Goal: Information Seeking & Learning: Compare options

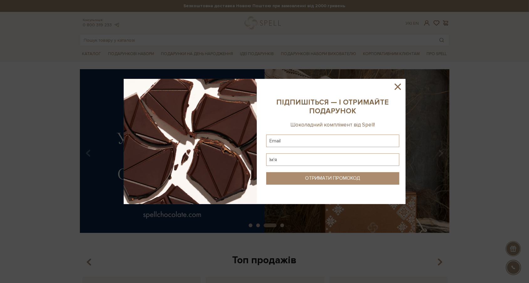
click at [395, 88] on icon at bounding box center [397, 86] width 11 height 11
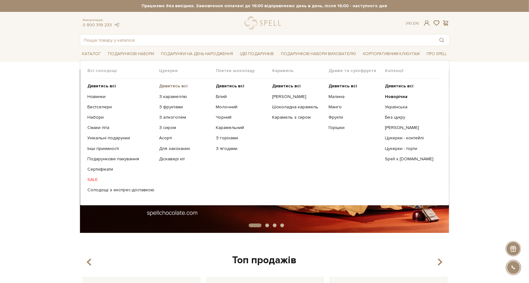
click at [174, 85] on b "Дивитись всі" at bounding box center [173, 85] width 28 height 5
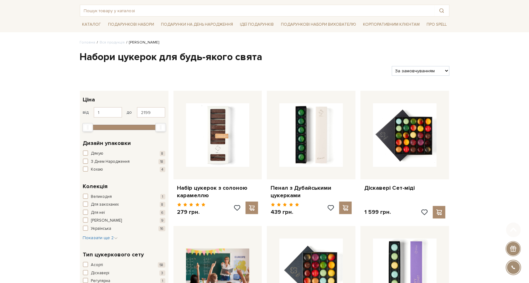
scroll to position [47, 0]
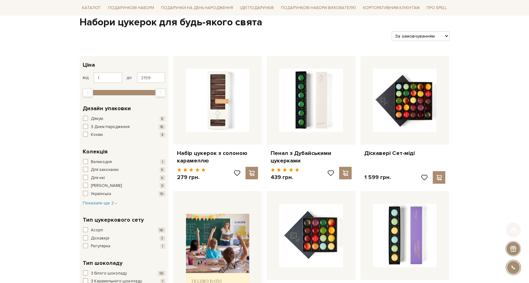
scroll to position [64, 0]
click at [439, 35] on select "За замовчуванням За Ціною (зростання) За Ціною (зменшення) Новинки За популярні…" at bounding box center [420, 36] width 57 height 10
select select "https://spellchocolate.com/our-productions/seti-cukerok/?sort=p.price&order=DESC"
click at [392, 31] on select "За замовчуванням За Ціною (зростання) За Ціною (зменшення) Новинки За популярні…" at bounding box center [420, 36] width 57 height 10
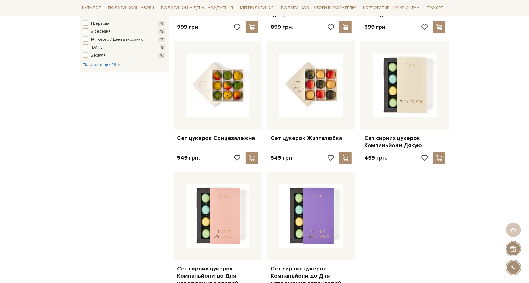
scroll to position [763, 0]
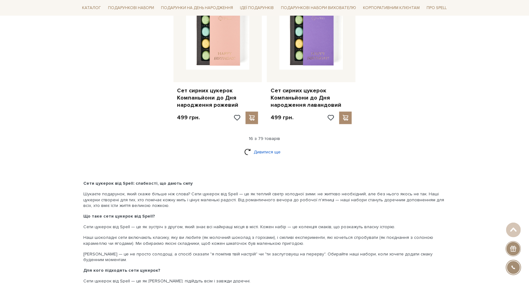
click at [251, 150] on link "Дивитися ще" at bounding box center [264, 152] width 41 height 11
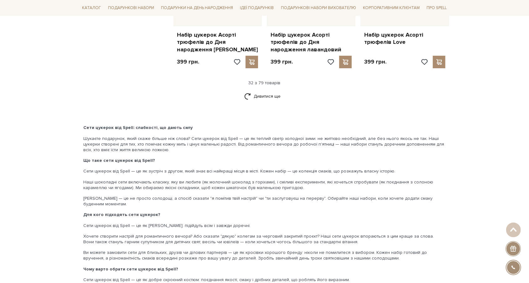
scroll to position [1497, 0]
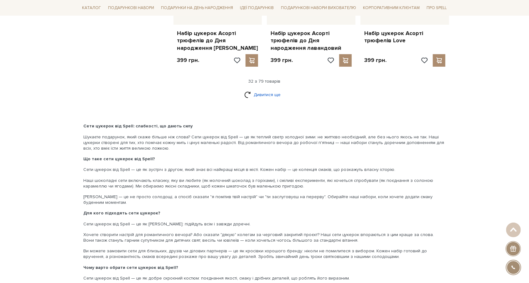
click at [248, 89] on link "Дивитися ще" at bounding box center [264, 94] width 41 height 11
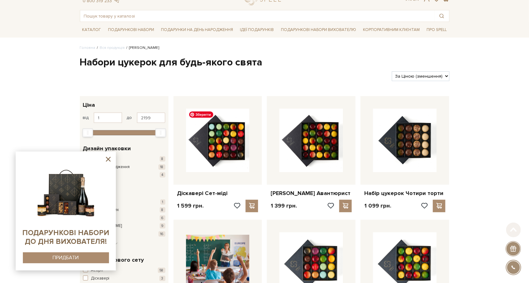
scroll to position [0, 0]
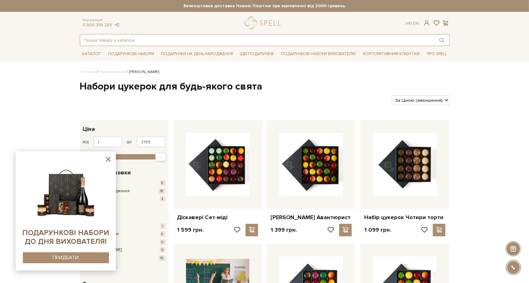
click at [190, 44] on input "text" at bounding box center [257, 39] width 354 height 11
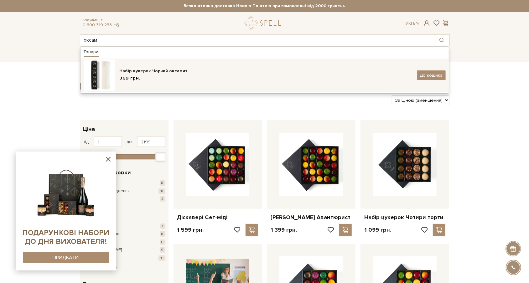
type input "оксам"
click at [184, 80] on div "369 грн." at bounding box center [266, 78] width 293 height 7
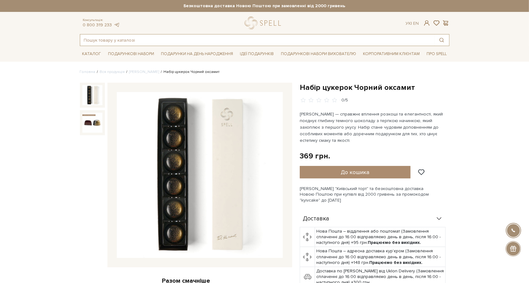
click at [140, 35] on input "text" at bounding box center [257, 39] width 354 height 11
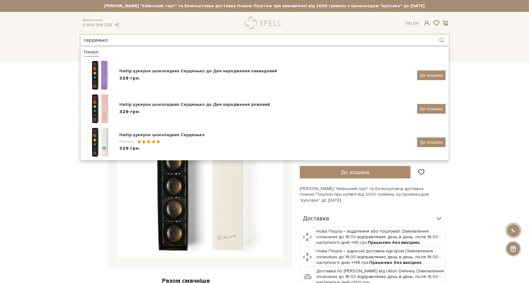
type input "серденько"
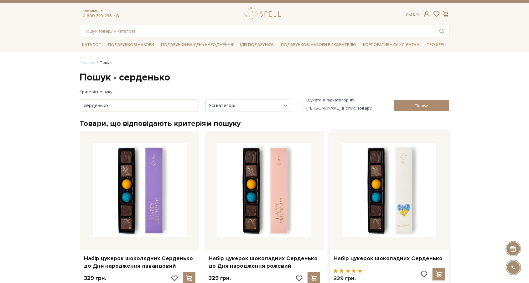
scroll to position [9, 0]
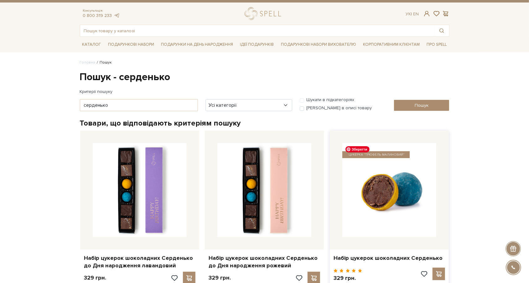
click at [384, 169] on img at bounding box center [389, 190] width 94 height 94
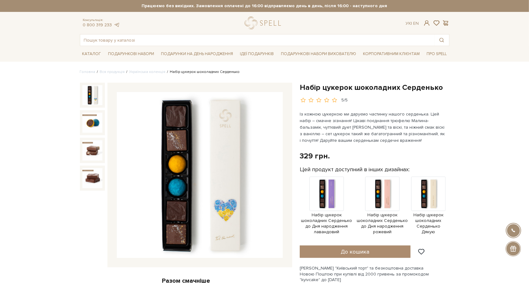
click at [212, 40] on input "text" at bounding box center [257, 39] width 354 height 11
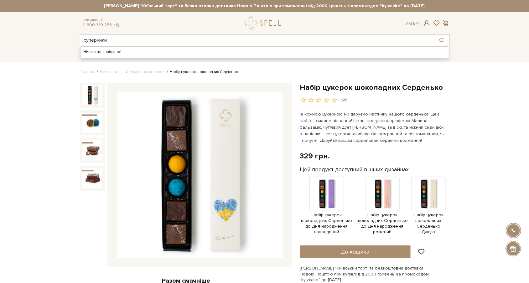
type input "суперники"
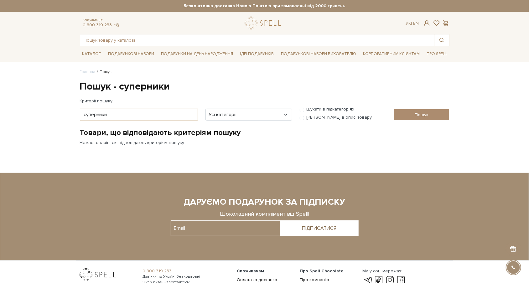
click at [184, 33] on div "Консультація: 0 800 319 233 Ук | En | #карамель #набір цукерок #Колекція до Дня…" at bounding box center [264, 31] width 377 height 29
click at [184, 37] on input "text" at bounding box center [257, 39] width 354 height 11
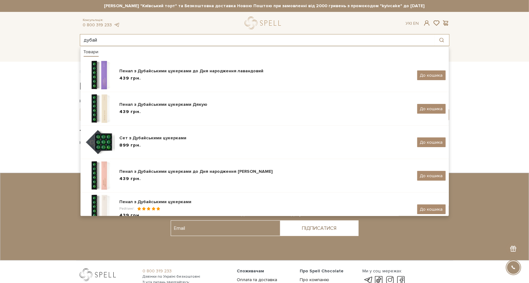
type input "дубай"
click at [47, 78] on body "Подарункові набори SALE Корпоративним клієнтам Доставка і оплата Консультація: …" at bounding box center [264, 171] width 529 height 342
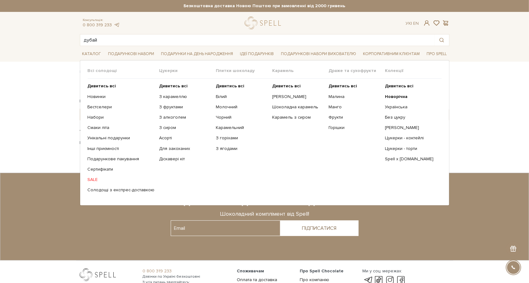
click at [165, 69] on span "Цукерки" at bounding box center [187, 71] width 56 height 6
click at [163, 71] on span "Цукерки" at bounding box center [187, 71] width 56 height 6
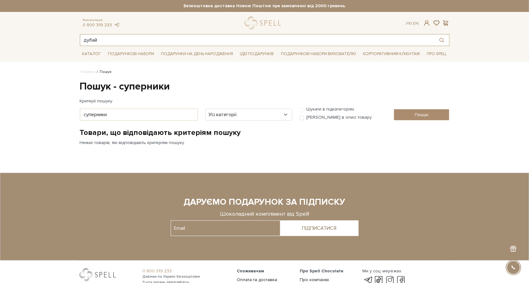
drag, startPoint x: 153, startPoint y: 42, endPoint x: 15, endPoint y: 28, distance: 138.2
click at [15, 28] on header "[PERSON_NAME] "Київський торт" та Безкоштовна доставка Новою Поштою при замовле…" at bounding box center [264, 23] width 529 height 46
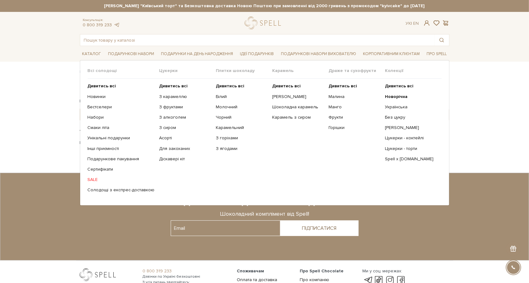
click at [159, 70] on span "Цукерки" at bounding box center [187, 71] width 56 height 6
click at [169, 70] on span "Цукерки" at bounding box center [187, 71] width 56 height 6
click at [170, 88] on b "Дивитись всі" at bounding box center [173, 85] width 28 height 5
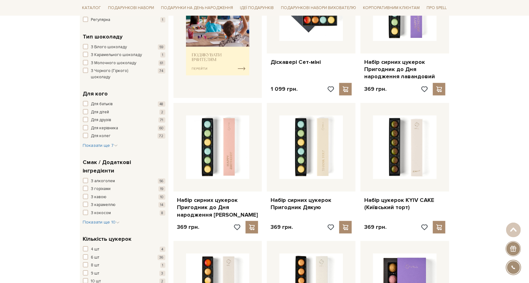
scroll to position [304, 0]
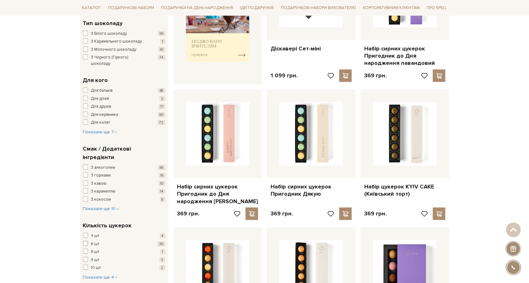
click at [93, 241] on span "6 шт" at bounding box center [95, 244] width 8 height 6
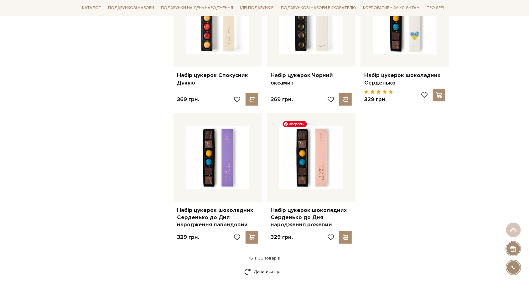
scroll to position [798, 0]
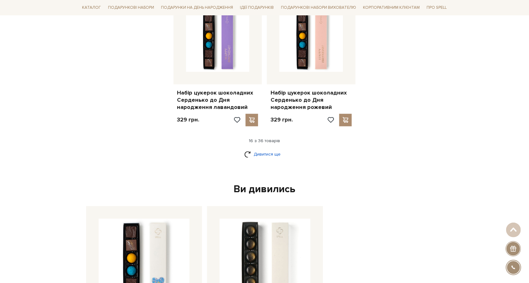
click at [259, 150] on link "Дивитися ще" at bounding box center [264, 154] width 41 height 11
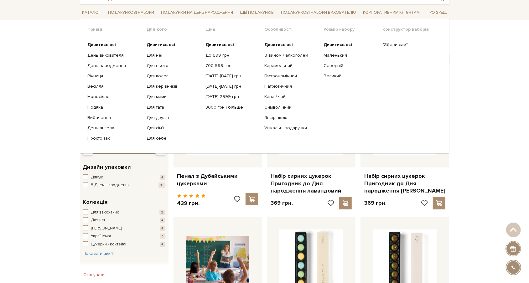
scroll to position [0, 0]
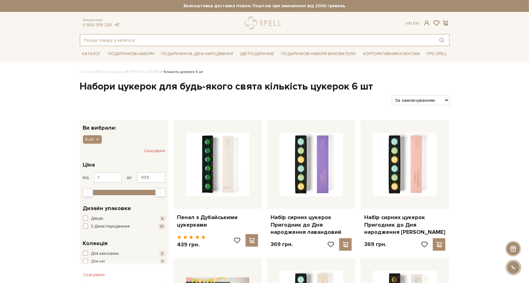
click at [178, 38] on input "text" at bounding box center [257, 39] width 354 height 11
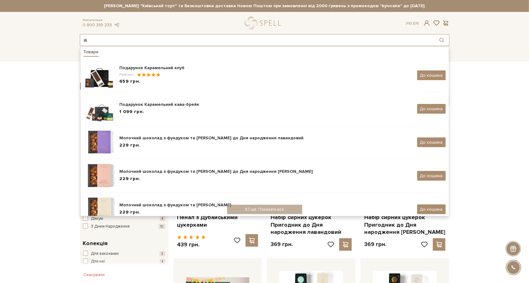
type input "і"
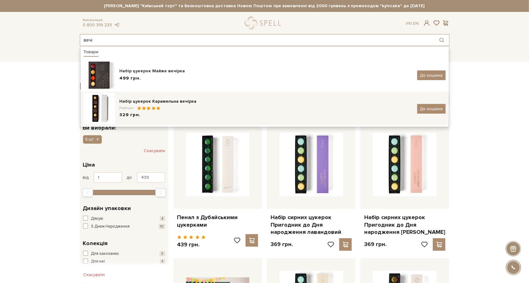
type input "вечі"
click at [157, 106] on div "Рейтинг:" at bounding box center [266, 108] width 293 height 5
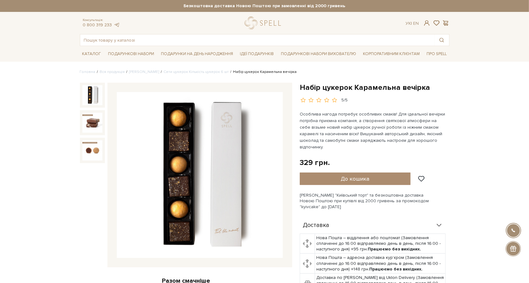
click at [141, 72] on link "[PERSON_NAME]" at bounding box center [144, 72] width 30 height 5
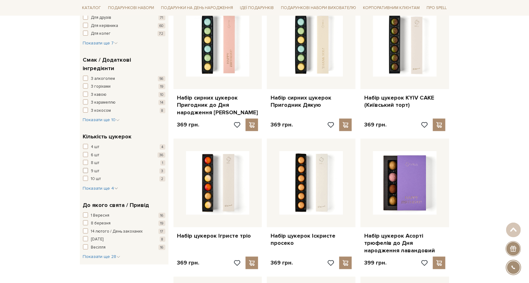
click at [90, 168] on button "9 шт 3" at bounding box center [124, 171] width 82 height 6
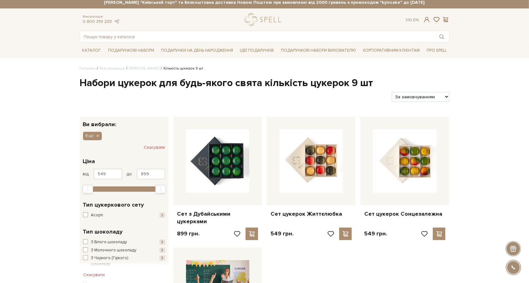
scroll to position [5, 0]
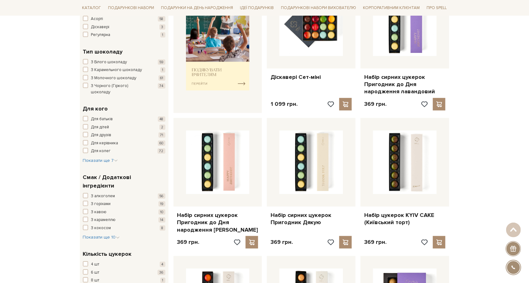
scroll to position [349, 0]
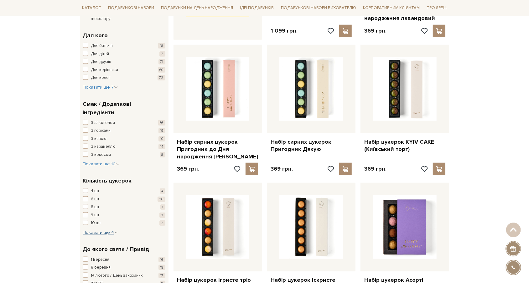
click at [115, 231] on icon "button" at bounding box center [116, 233] width 4 height 4
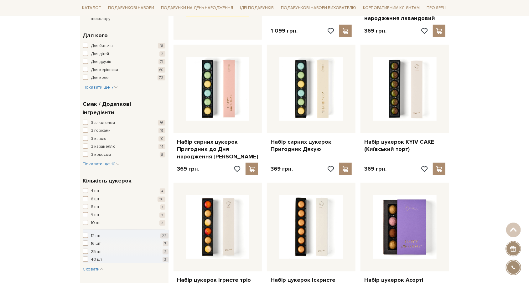
click at [88, 241] on button "16 шт 7" at bounding box center [125, 244] width 85 height 6
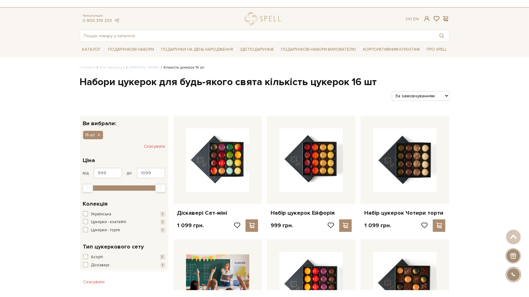
scroll to position [5, 0]
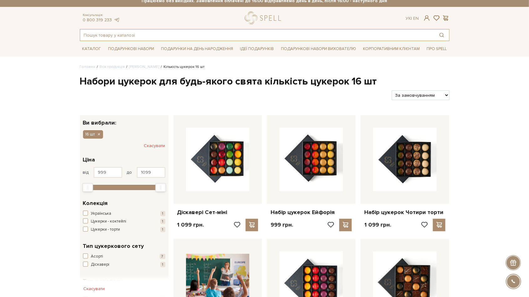
click at [154, 38] on input "text" at bounding box center [257, 34] width 354 height 11
type input "g"
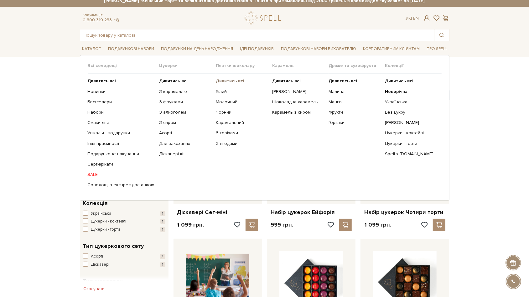
click at [235, 80] on b "Дивитись всі" at bounding box center [230, 80] width 28 height 5
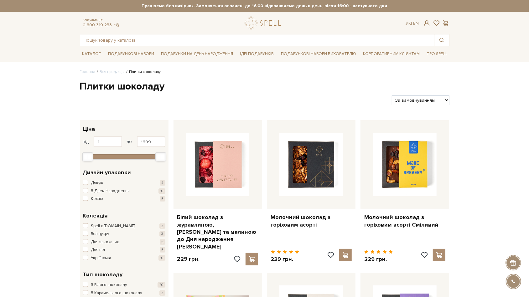
click at [158, 47] on ul "Каталог Всі солодощі Дивитись всі Новинки Бестселери Набори Смаки літа SALE" at bounding box center [264, 54] width 369 height 16
click at [161, 38] on input "text" at bounding box center [257, 39] width 354 height 11
type input "ь"
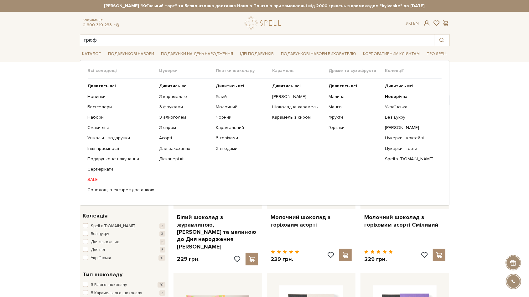
click at [118, 38] on input "трюф" at bounding box center [257, 39] width 354 height 11
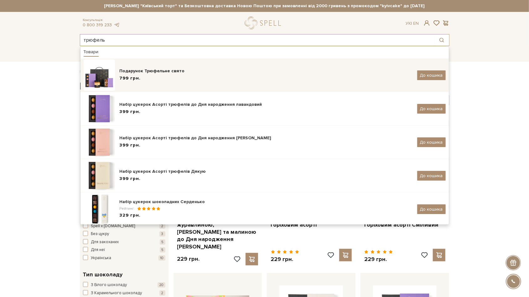
type input "трюфель"
click at [137, 74] on div "Подарунок Трюфельне свято" at bounding box center [266, 71] width 293 height 6
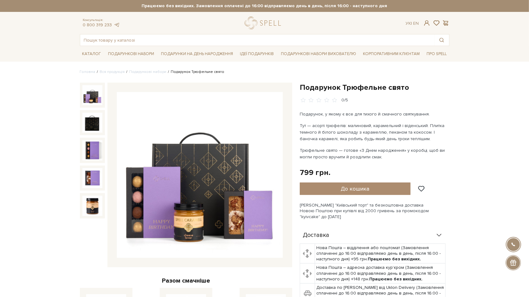
click at [92, 93] on img at bounding box center [92, 95] width 20 height 20
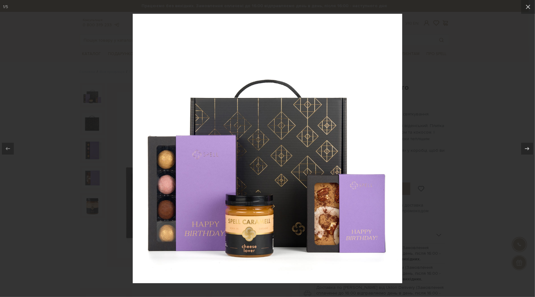
click at [450, 135] on div at bounding box center [267, 148] width 535 height 297
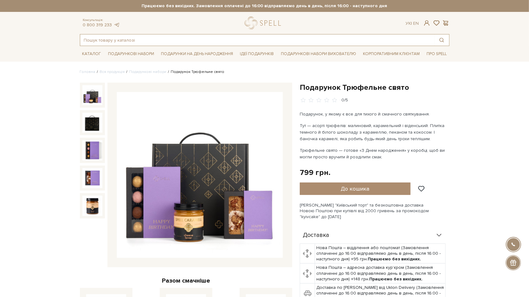
click at [113, 44] on input "text" at bounding box center [257, 39] width 354 height 11
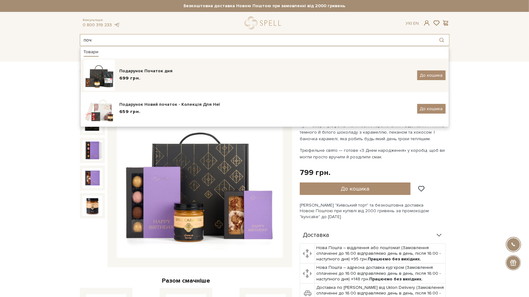
type input "поч"
click at [106, 75] on img at bounding box center [99, 74] width 31 height 31
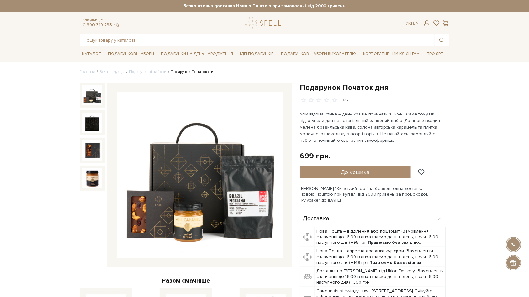
click at [162, 42] on input "text" at bounding box center [257, 39] width 354 height 11
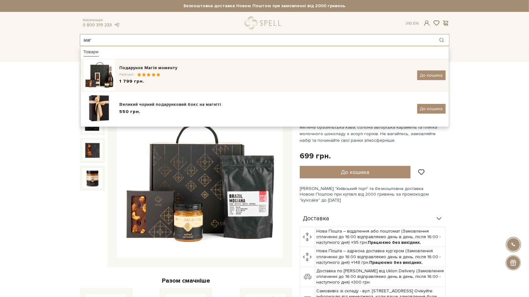
type input "маг"
click at [147, 75] on span at bounding box center [148, 75] width 5 height 4
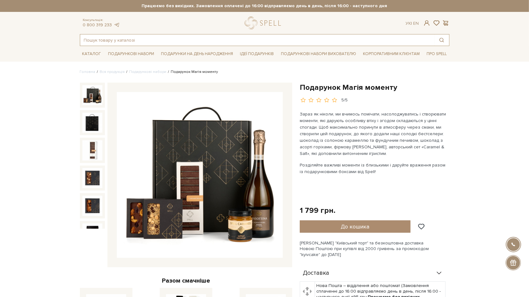
click at [134, 36] on input "text" at bounding box center [257, 39] width 354 height 11
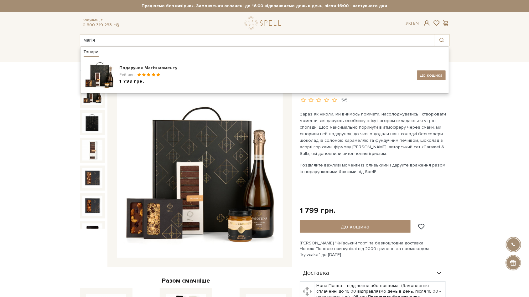
drag, startPoint x: 142, startPoint y: 44, endPoint x: 52, endPoint y: 21, distance: 92.9
click at [52, 21] on header "[PERSON_NAME] "Київський торт" та Безкоштовна доставка Новою Поштою при замовле…" at bounding box center [264, 23] width 529 height 46
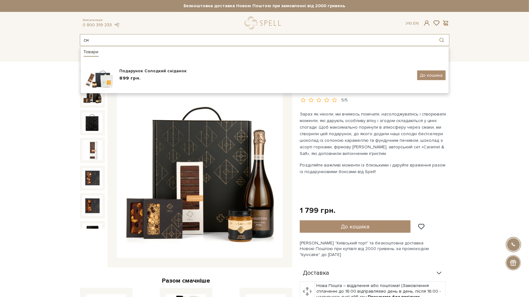
type input "с"
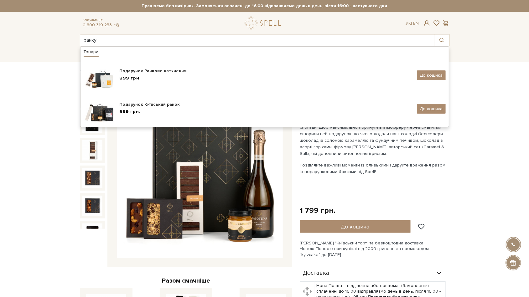
drag, startPoint x: 135, startPoint y: 38, endPoint x: 16, endPoint y: 34, distance: 119.3
click at [16, 34] on header "[PERSON_NAME] "Київський торт" та Безкоштовна доставка Новою Поштою при замовле…" at bounding box center [264, 23] width 529 height 46
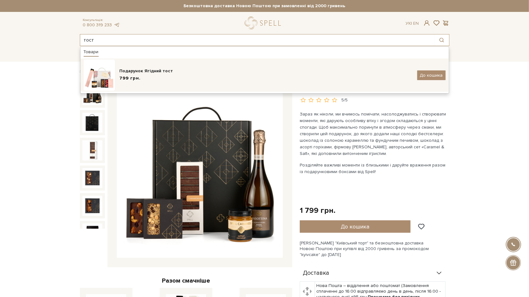
type input "тост"
click at [139, 79] on span "799 грн." at bounding box center [130, 78] width 21 height 7
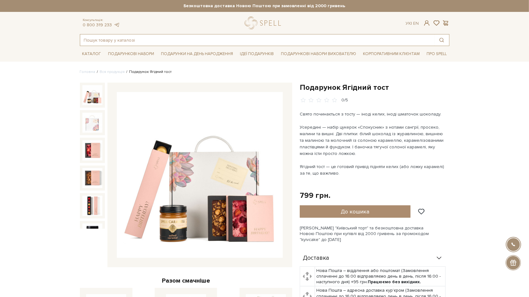
click at [118, 35] on input "text" at bounding box center [257, 39] width 354 height 11
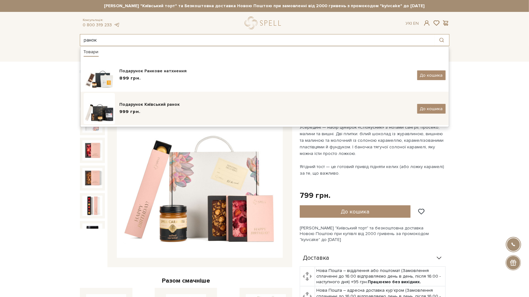
type input "ранок"
click at [113, 114] on img at bounding box center [99, 108] width 31 height 31
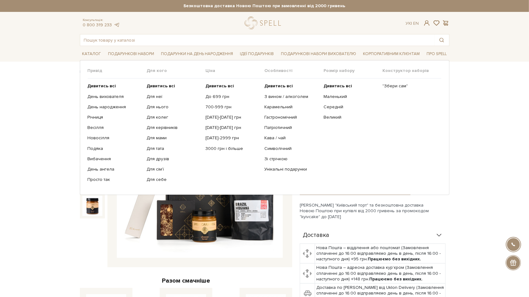
click at [120, 47] on li "Подарункові набори Привід Дивитись всі" at bounding box center [131, 54] width 51 height 15
click at [118, 40] on input "text" at bounding box center [257, 39] width 354 height 11
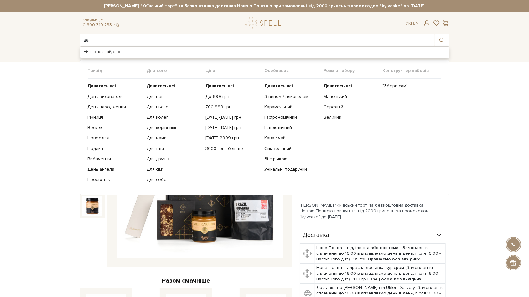
type input "в"
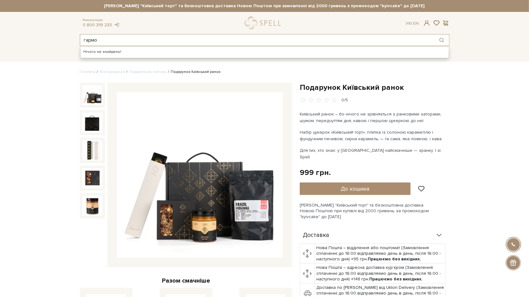
drag, startPoint x: 118, startPoint y: 36, endPoint x: 39, endPoint y: 36, distance: 78.3
click at [39, 36] on header "[PERSON_NAME] "Київський торт" та Безкоштовна доставка Новою Поштою при замовле…" at bounding box center [264, 23] width 529 height 46
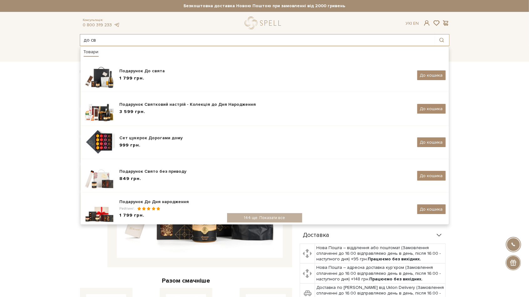
drag, startPoint x: 133, startPoint y: 41, endPoint x: -19, endPoint y: 28, distance: 152.6
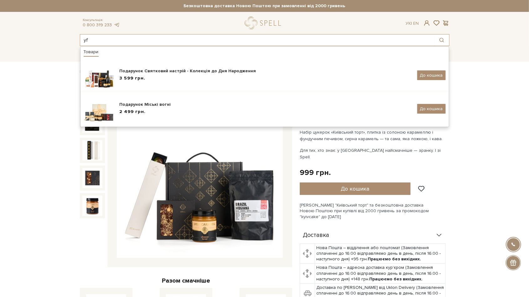
type input "y"
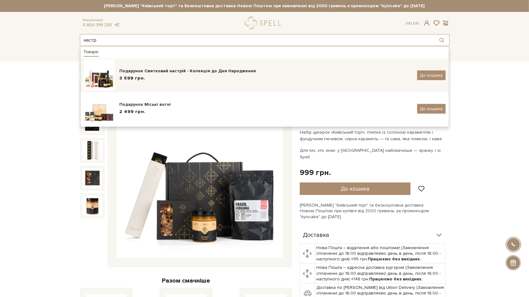
type input "настр"
click at [92, 71] on img at bounding box center [99, 74] width 31 height 31
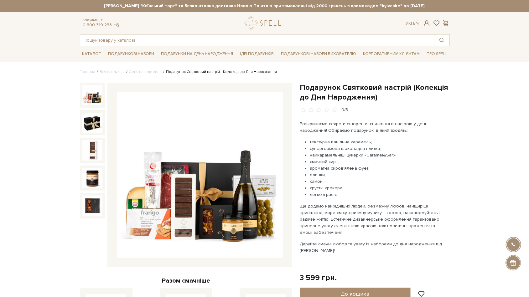
click at [120, 37] on input "text" at bounding box center [257, 39] width 354 height 11
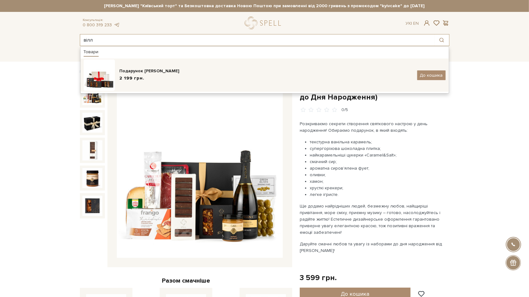
type input "вілл"
click at [94, 82] on img at bounding box center [99, 74] width 31 height 31
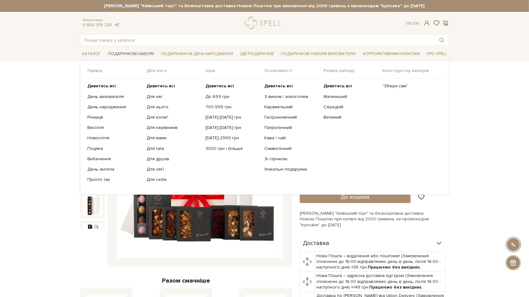
click at [121, 56] on link "Подарункові набори" at bounding box center [131, 54] width 51 height 10
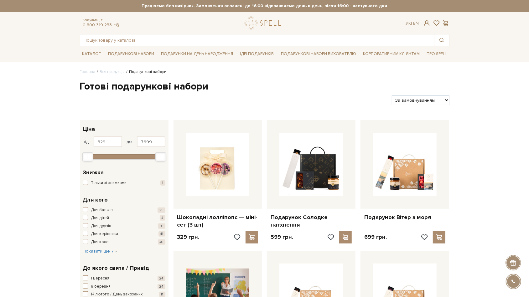
click at [422, 100] on select "За замовчуванням За Ціною (зростання) За Ціною (зменшення) Новинки За популярні…" at bounding box center [420, 100] width 57 height 10
select select "https://spellchocolate.com/our-productions/podarunkovi-box/?sort=p.price&order=…"
click at [392, 95] on select "За замовчуванням За Ціною (зростання) За Ціною (зменшення) Новинки За популярні…" at bounding box center [420, 100] width 57 height 10
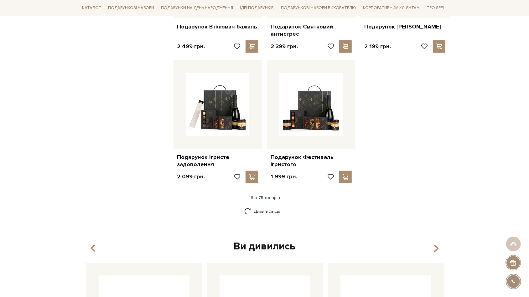
scroll to position [733, 0]
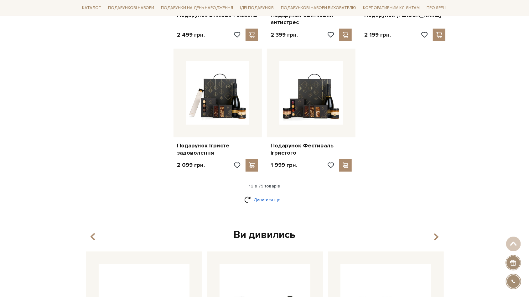
click at [266, 195] on link "Дивитися ще" at bounding box center [264, 200] width 41 height 11
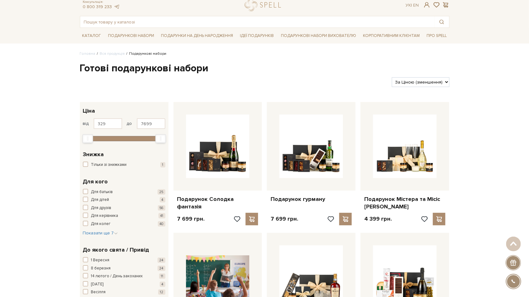
scroll to position [0, 0]
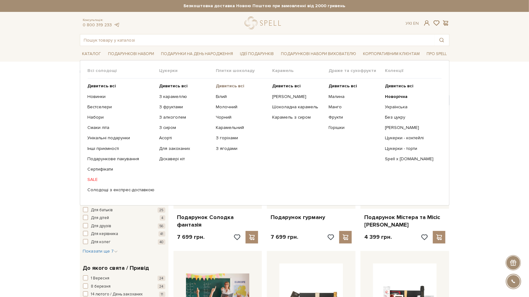
click at [222, 84] on b "Дивитись всі" at bounding box center [230, 85] width 28 height 5
